Goal: Information Seeking & Learning: Learn about a topic

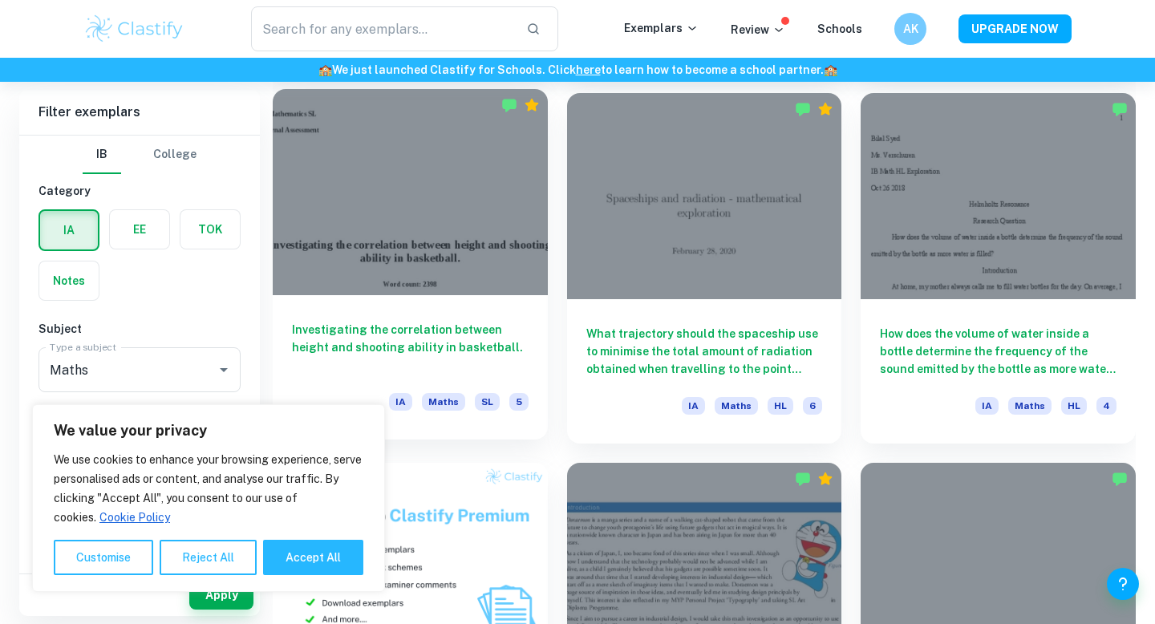
scroll to position [818, 0]
click at [431, 249] on div at bounding box center [410, 191] width 275 height 206
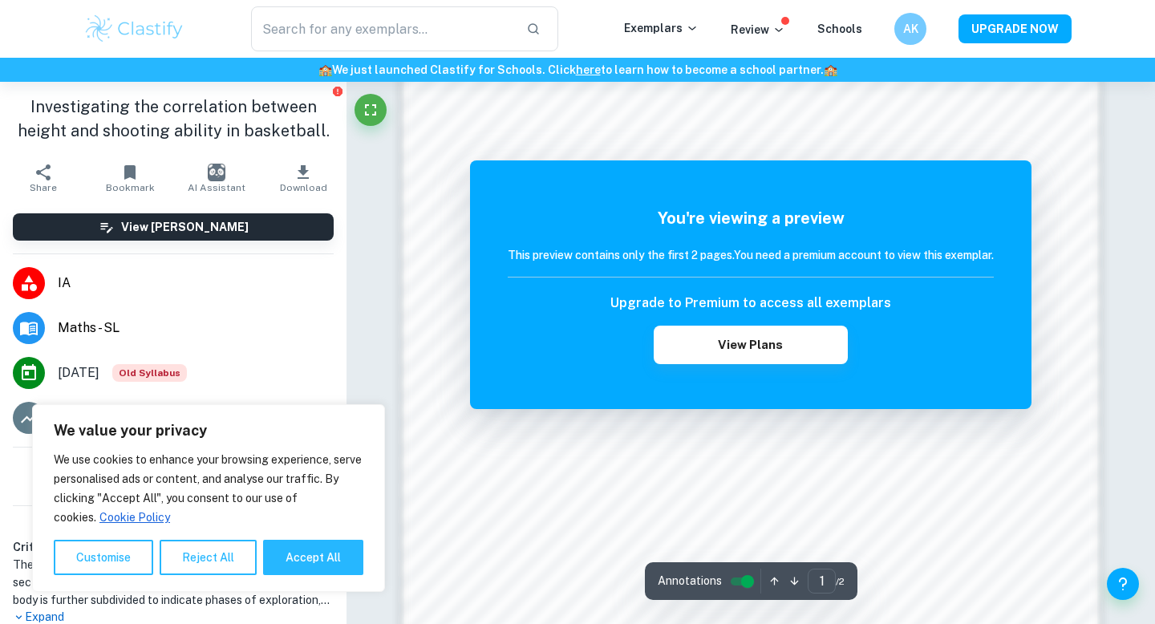
scroll to position [900, 0]
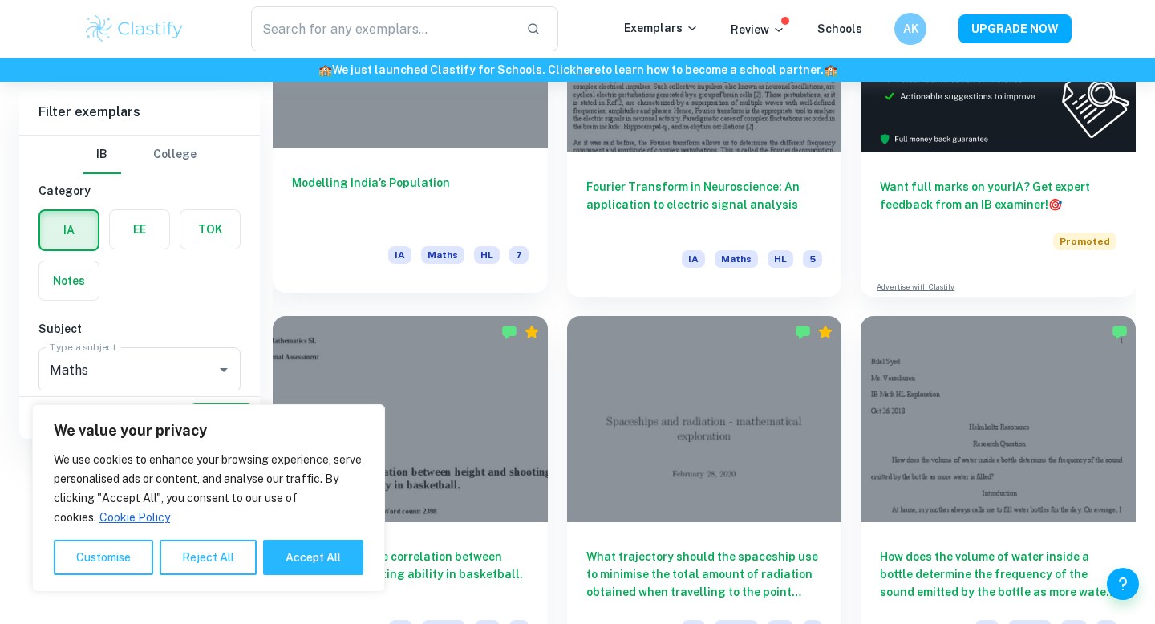
scroll to position [268, 0]
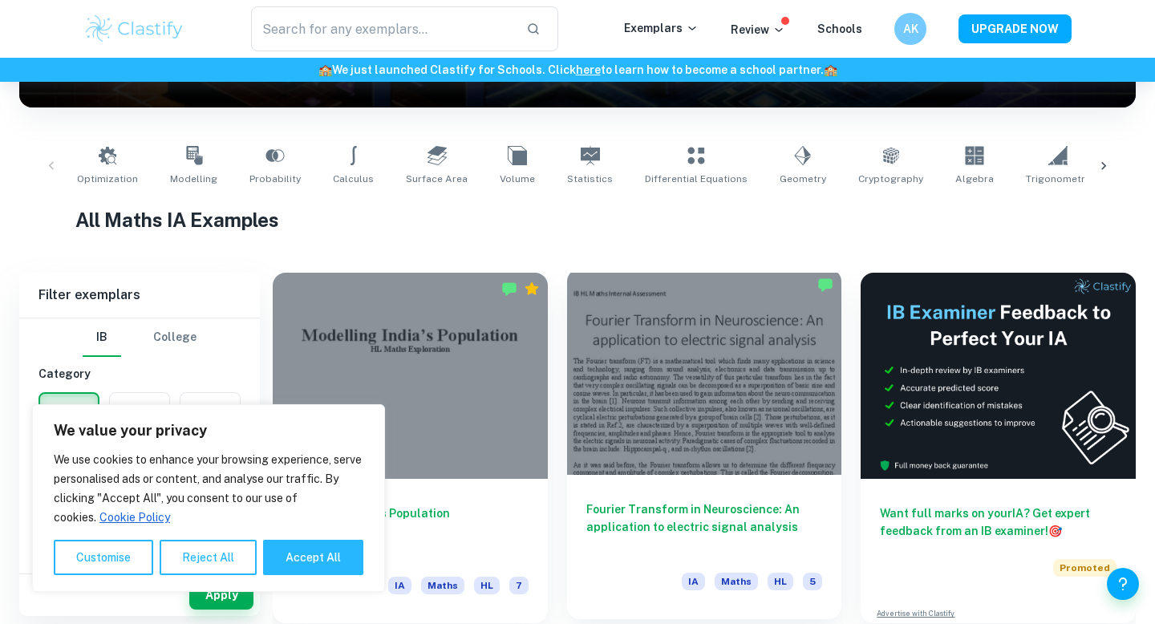
click at [678, 395] on div at bounding box center [704, 372] width 275 height 206
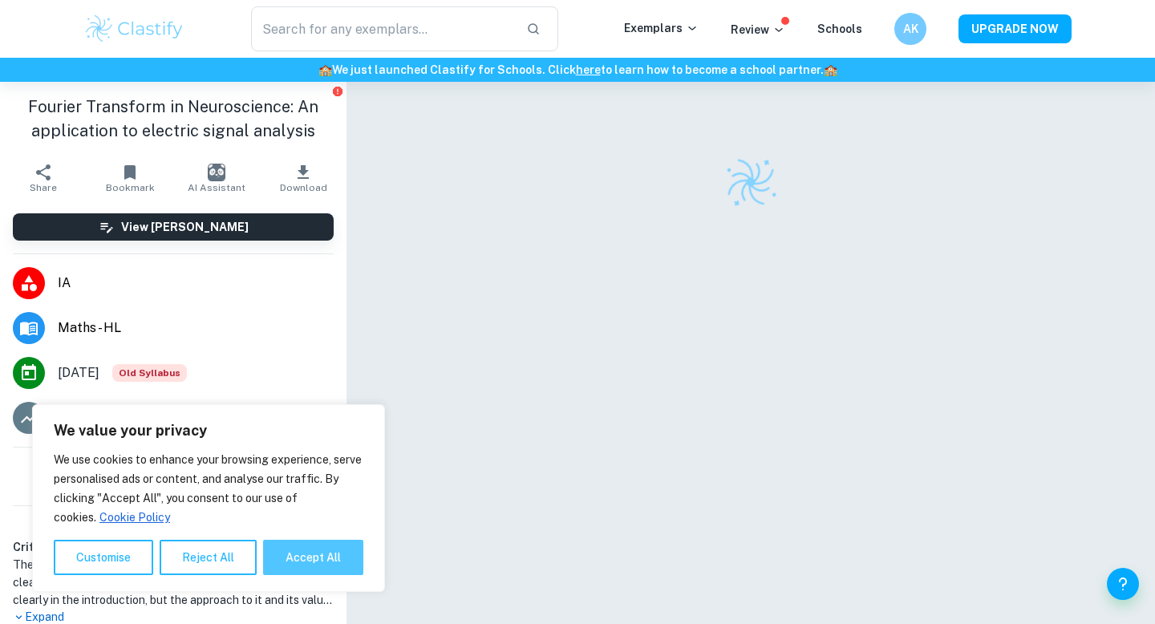
click at [306, 558] on button "Accept All" at bounding box center [313, 557] width 100 height 35
checkbox input "true"
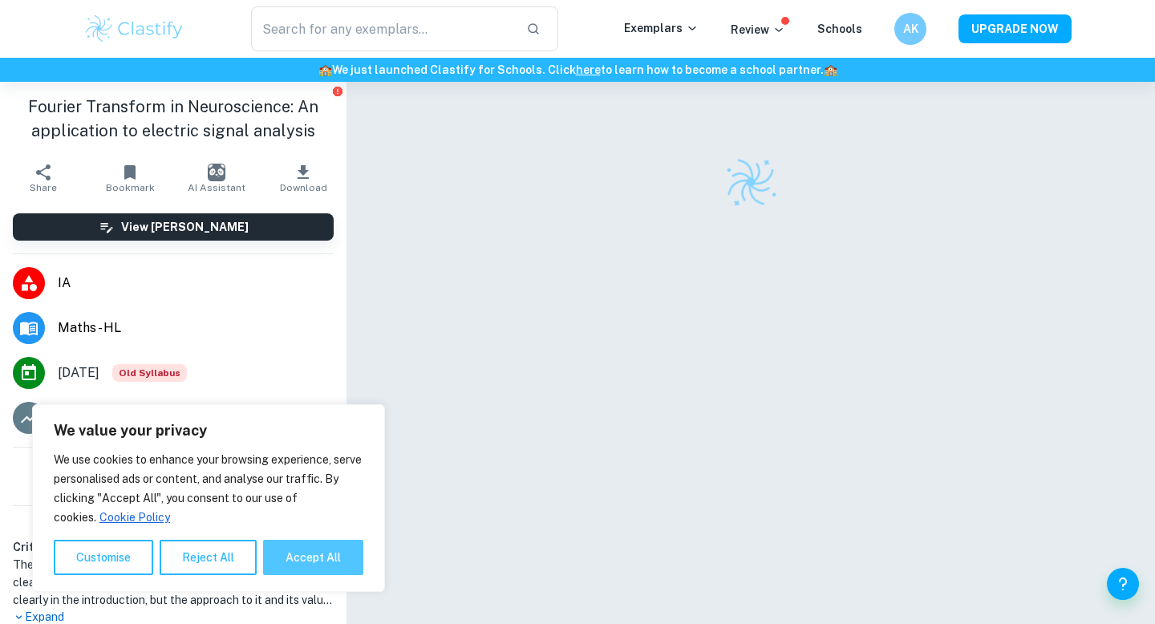
checkbox input "true"
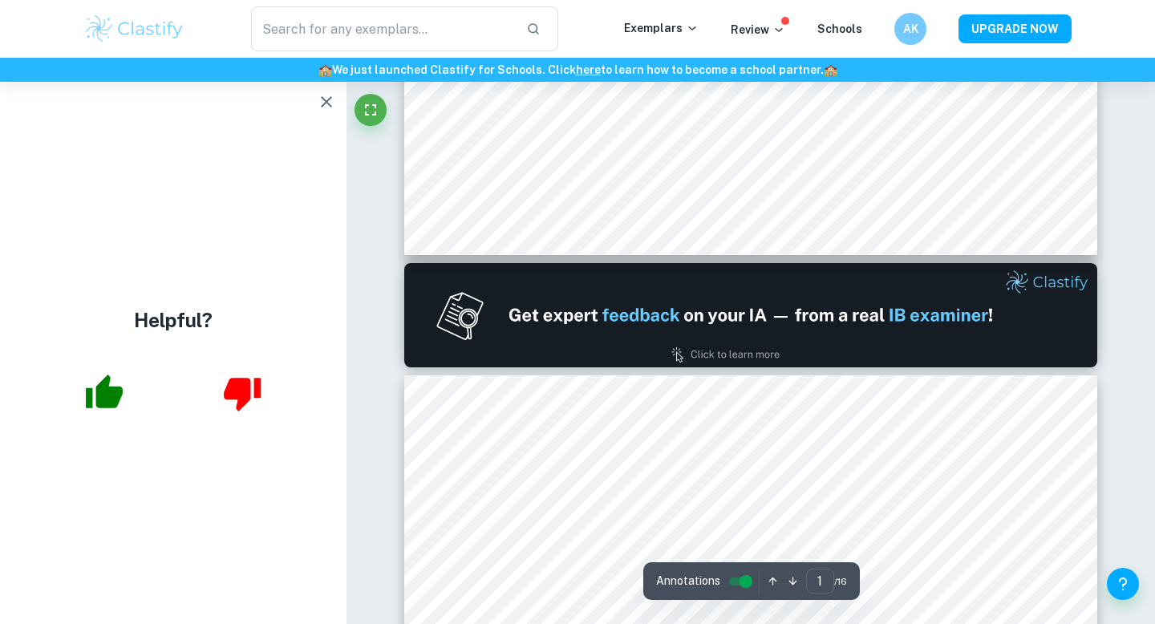
scroll to position [820, 0]
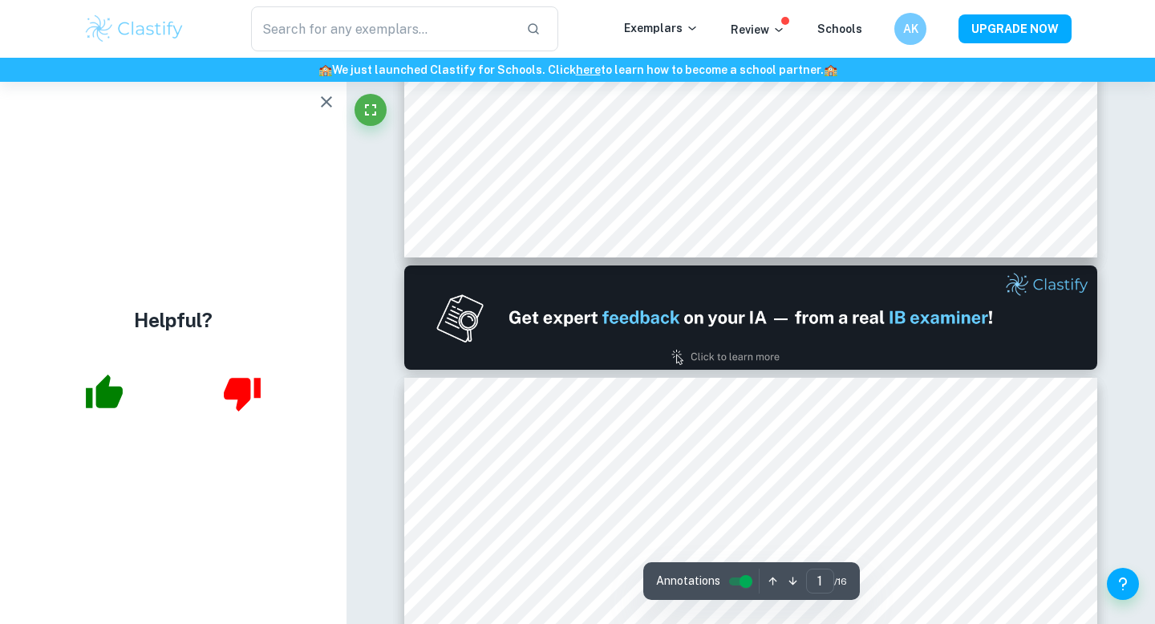
type input "2"
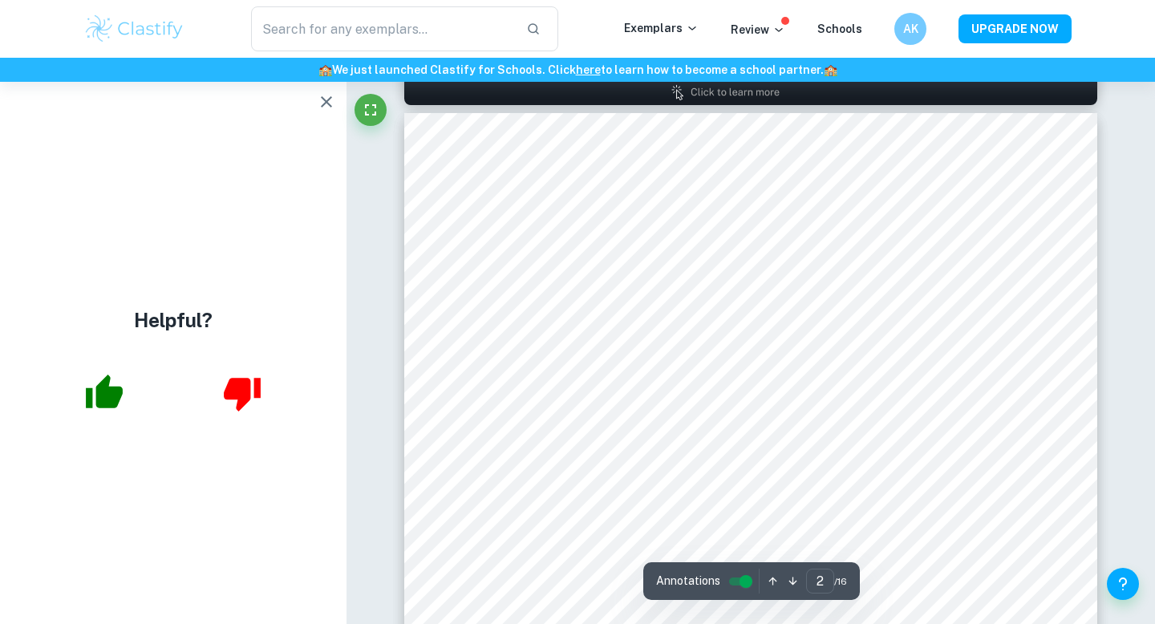
scroll to position [1133, 0]
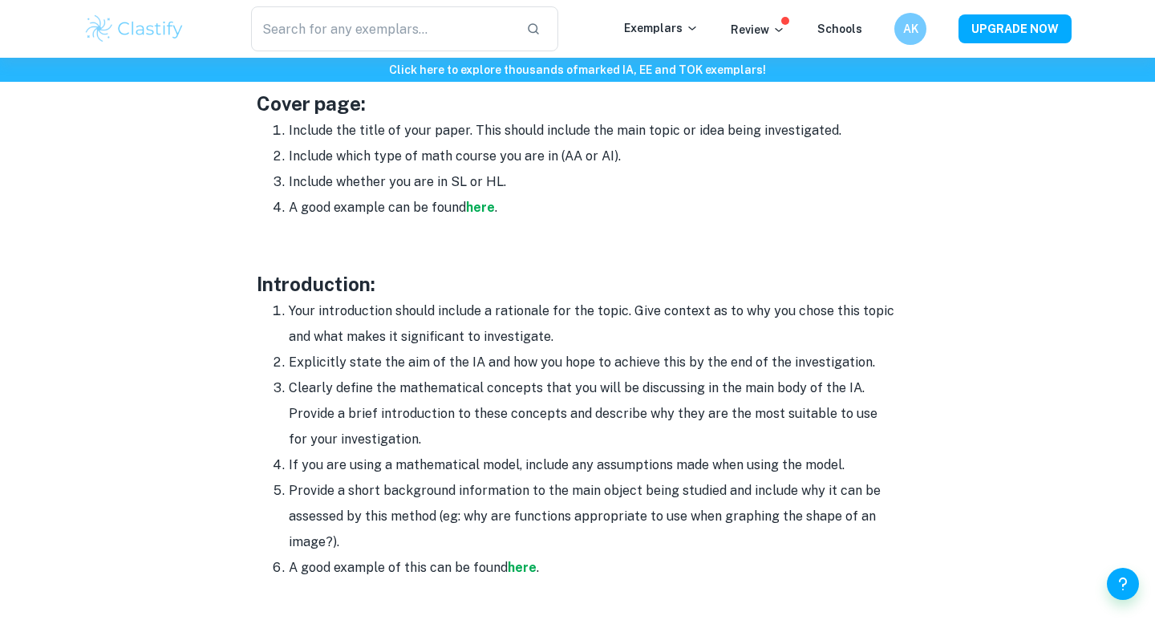
scroll to position [872, 0]
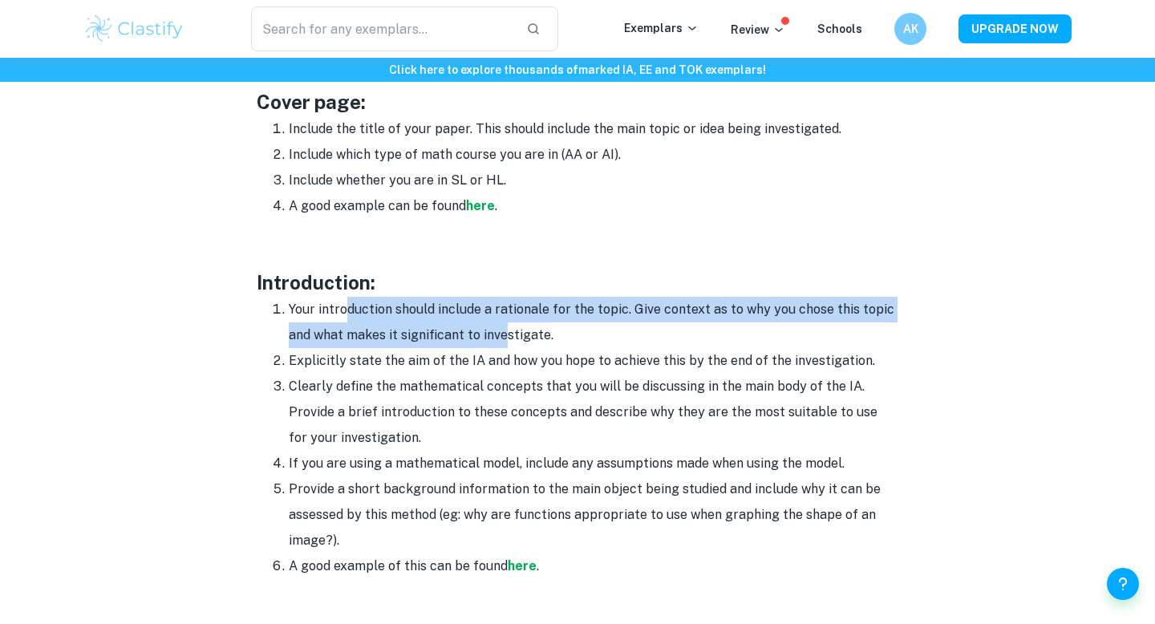
drag, startPoint x: 347, startPoint y: 314, endPoint x: 504, endPoint y: 332, distance: 158.2
click at [504, 332] on li "Your introduction should include a rationale for the topic. Give context as to …" at bounding box center [593, 322] width 609 height 51
click at [504, 331] on li "Your introduction should include a rationale for the topic. Give context as to …" at bounding box center [593, 322] width 609 height 51
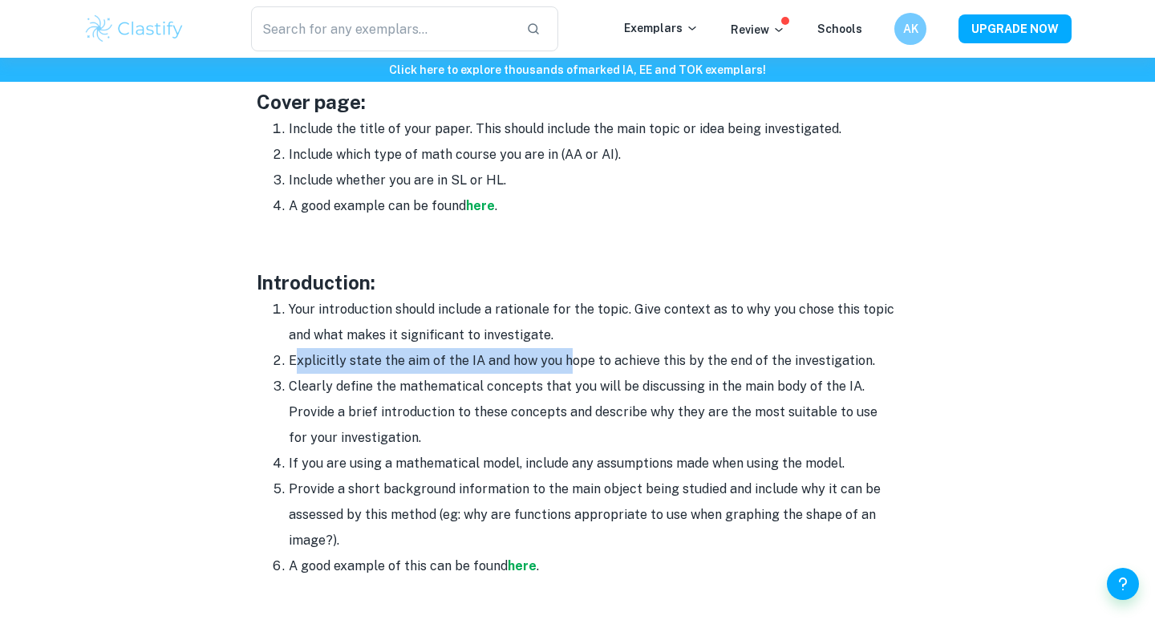
drag, startPoint x: 297, startPoint y: 358, endPoint x: 567, endPoint y: 363, distance: 269.5
click at [567, 363] on li "Explicitly state the aim of the IA and how you hope to achieve this by the end …" at bounding box center [593, 361] width 609 height 26
click at [568, 362] on li "Explicitly state the aim of the IA and how you hope to achieve this by the end …" at bounding box center [593, 361] width 609 height 26
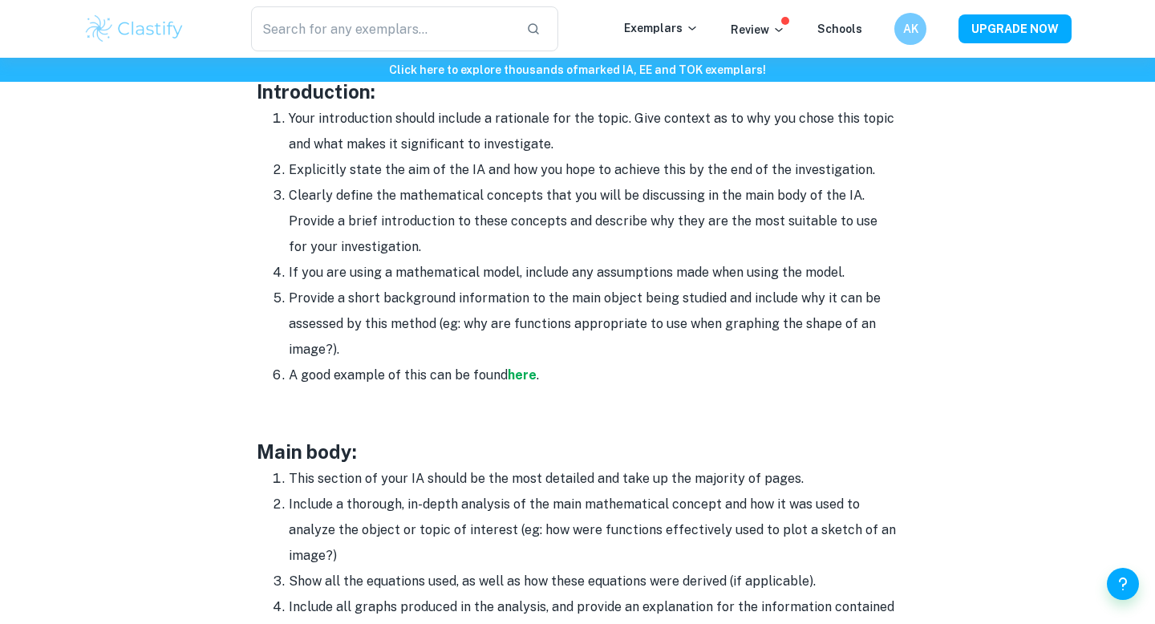
scroll to position [1063, 0]
click at [517, 373] on strong "here" at bounding box center [522, 373] width 29 height 15
click at [516, 374] on strong "here" at bounding box center [522, 373] width 29 height 15
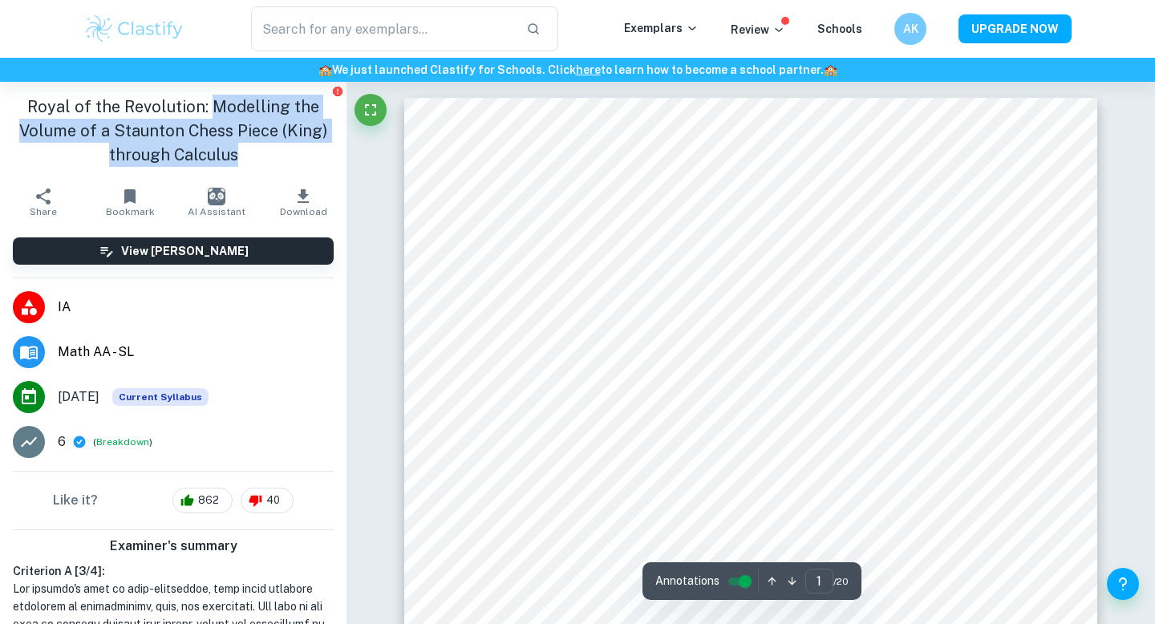
drag, startPoint x: 213, startPoint y: 101, endPoint x: 237, endPoint y: 157, distance: 60.8
click at [237, 157] on h1 "Royal of the Revolution: Modelling the Volume of a Staunton Chess Piece (King) …" at bounding box center [173, 131] width 321 height 72
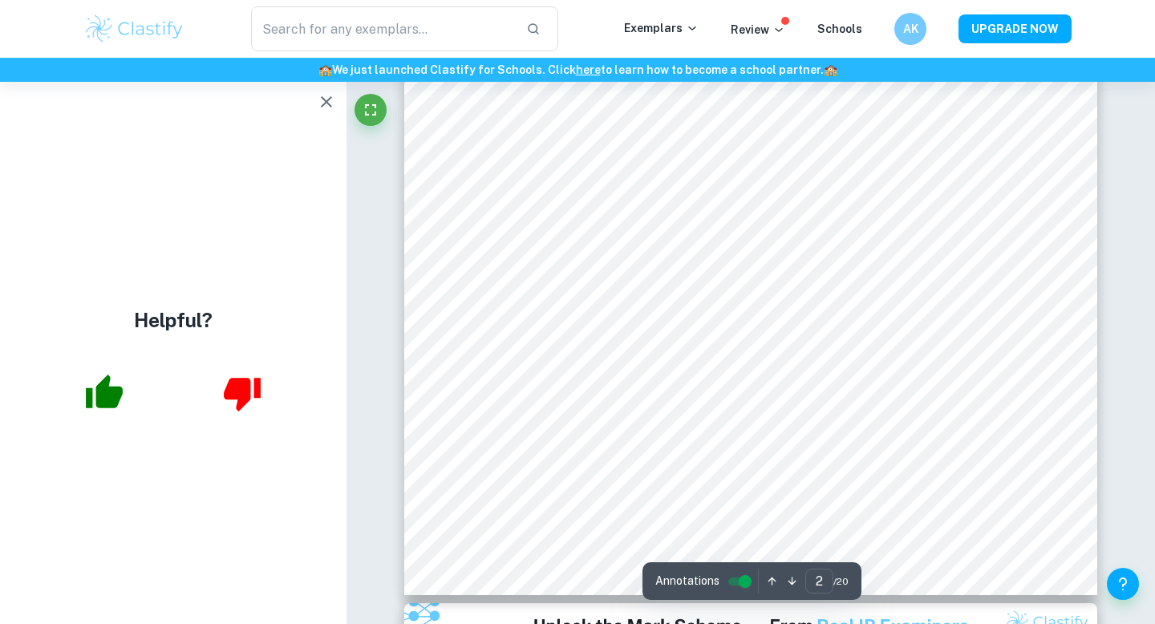
scroll to position [1284, 0]
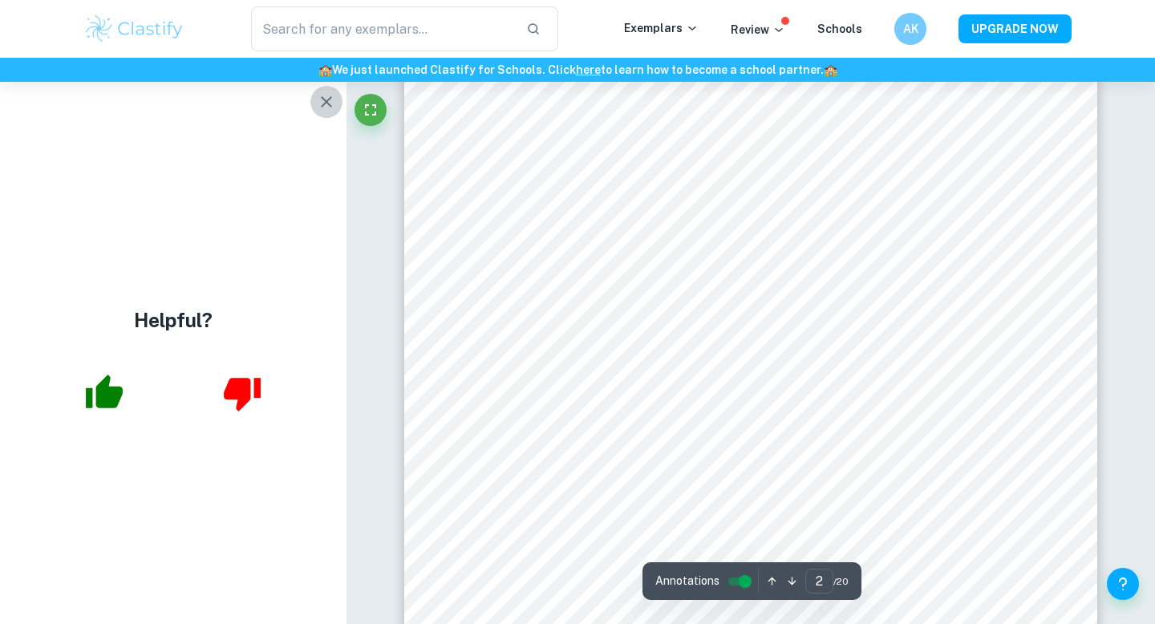
click at [327, 105] on icon "button" at bounding box center [326, 101] width 19 height 19
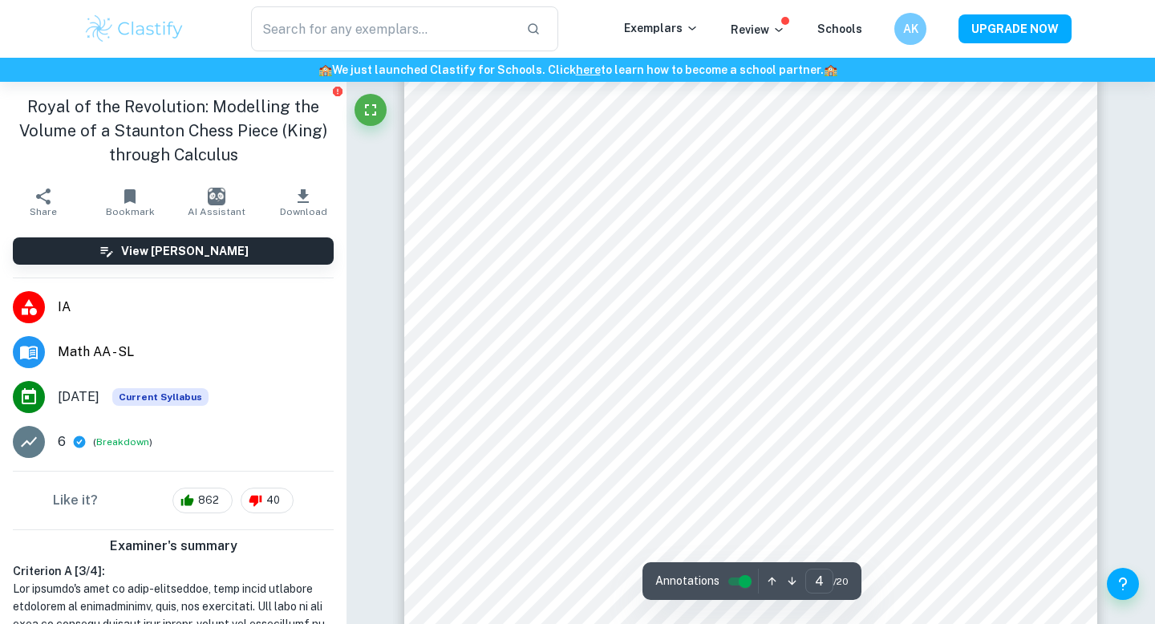
scroll to position [3255, 0]
type input "3"
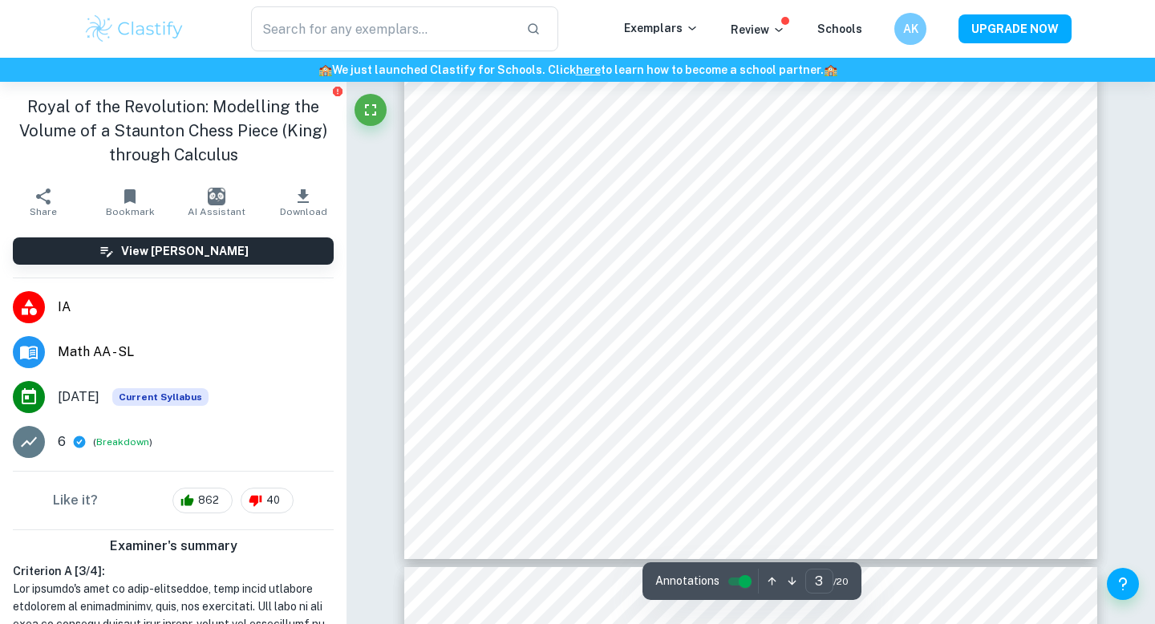
scroll to position [2472, 0]
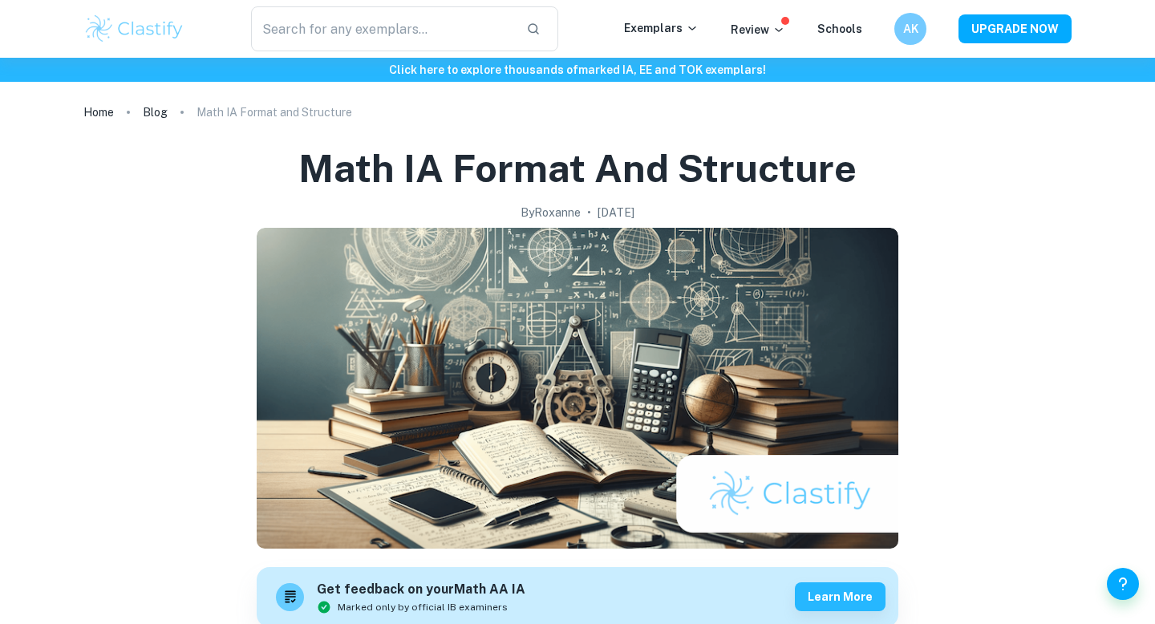
scroll to position [1063, 0]
